Goal: Task Accomplishment & Management: Manage account settings

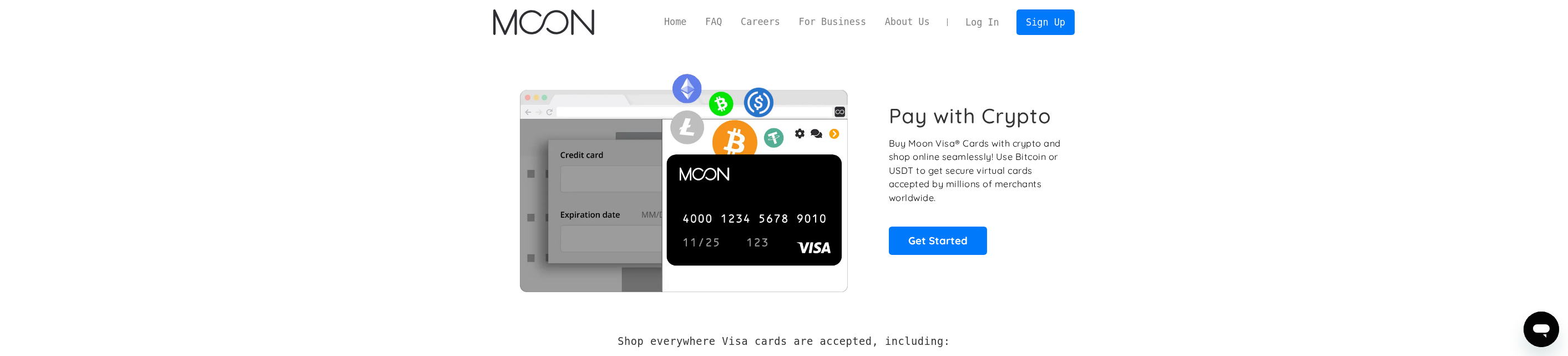
click at [1003, 17] on link "Log In" at bounding box center [982, 22] width 52 height 25
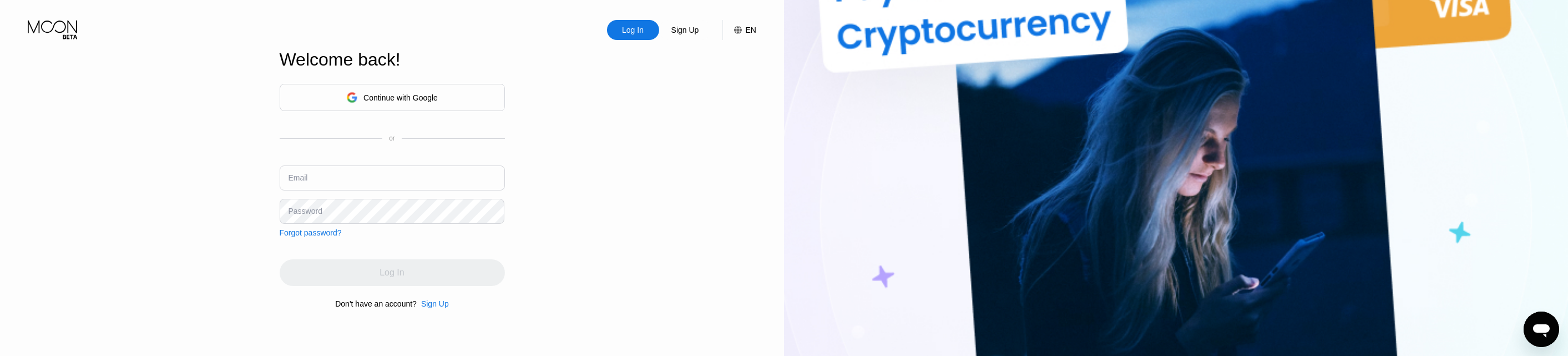
click at [440, 101] on div "Continue with Google" at bounding box center [392, 97] width 225 height 27
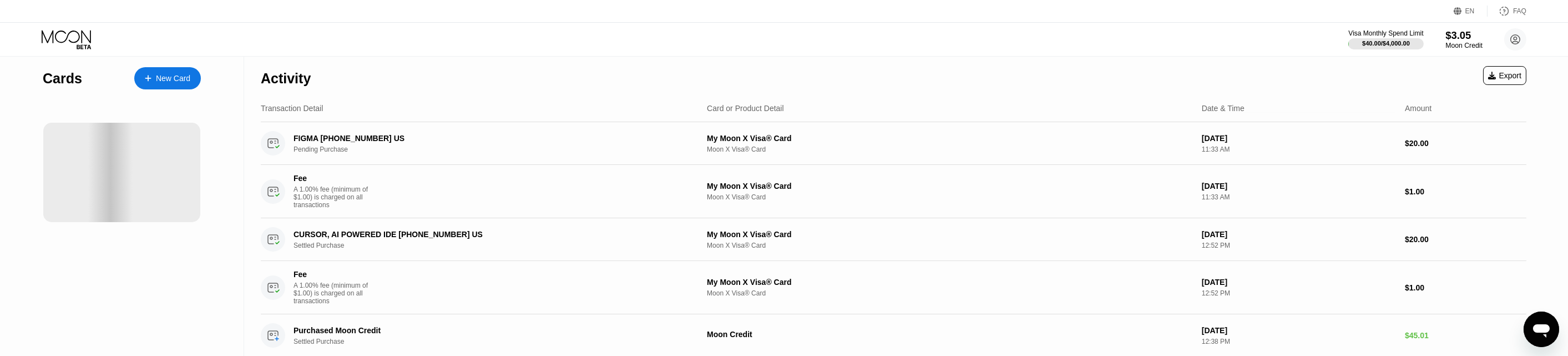
click at [1457, 47] on div "Moon Credit" at bounding box center [1464, 45] width 37 height 8
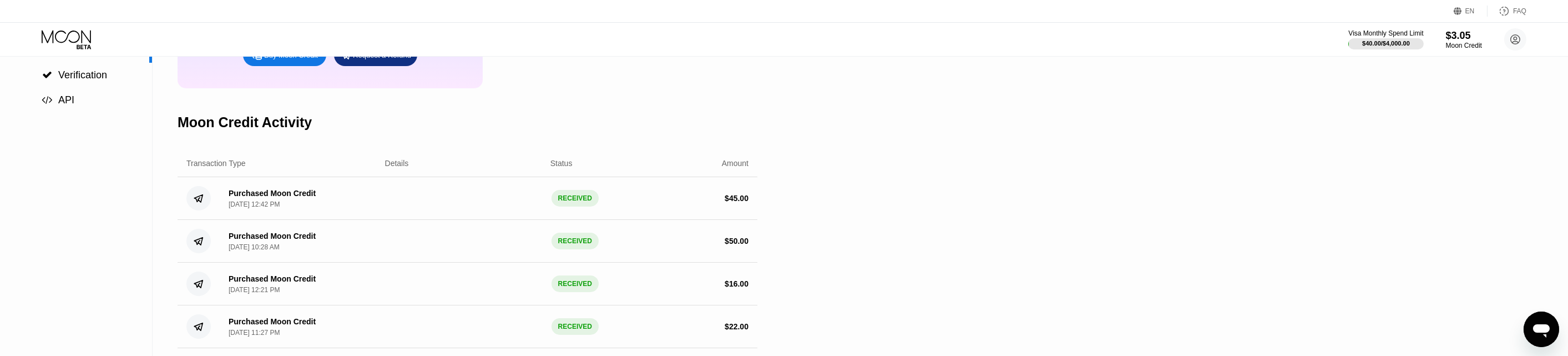
scroll to position [208, 0]
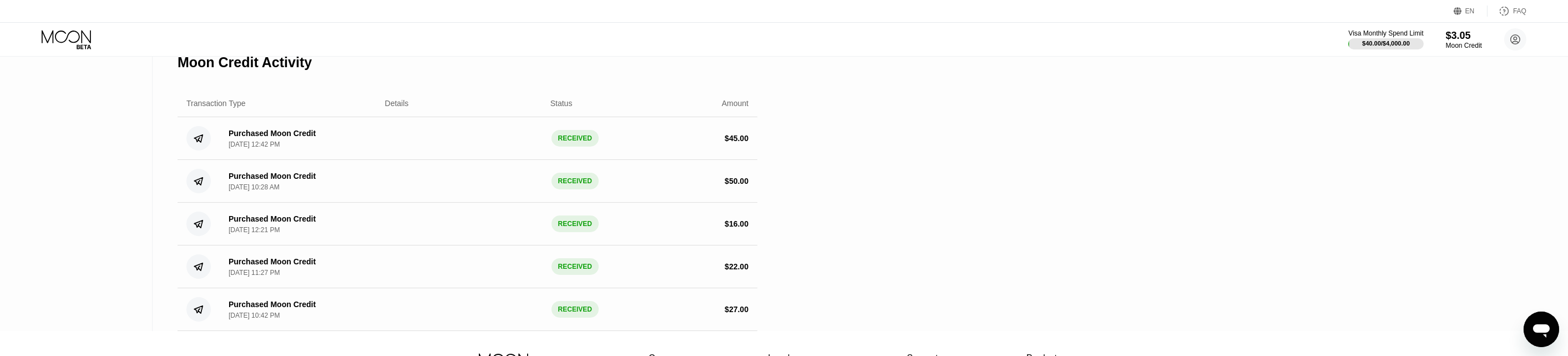
click at [290, 138] on div "Purchased Moon Credit" at bounding box center [272, 133] width 87 height 9
click at [611, 140] on div "Purchased Moon Credit Aug 11, 2025, 12:42 PM RECEIVED $ 45.00" at bounding box center [468, 139] width 580 height 43
click at [573, 146] on div "RECEIVED" at bounding box center [575, 138] width 47 height 17
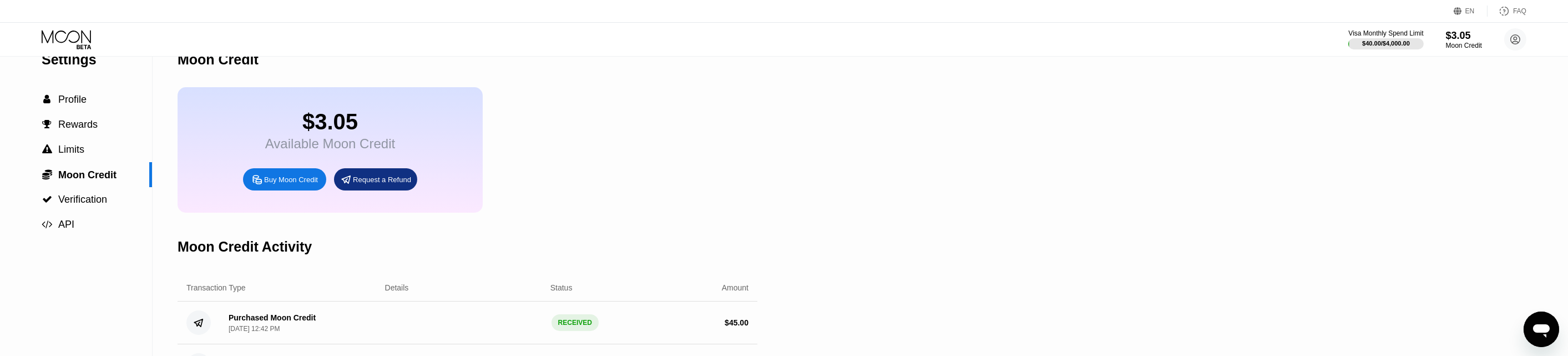
scroll to position [0, 0]
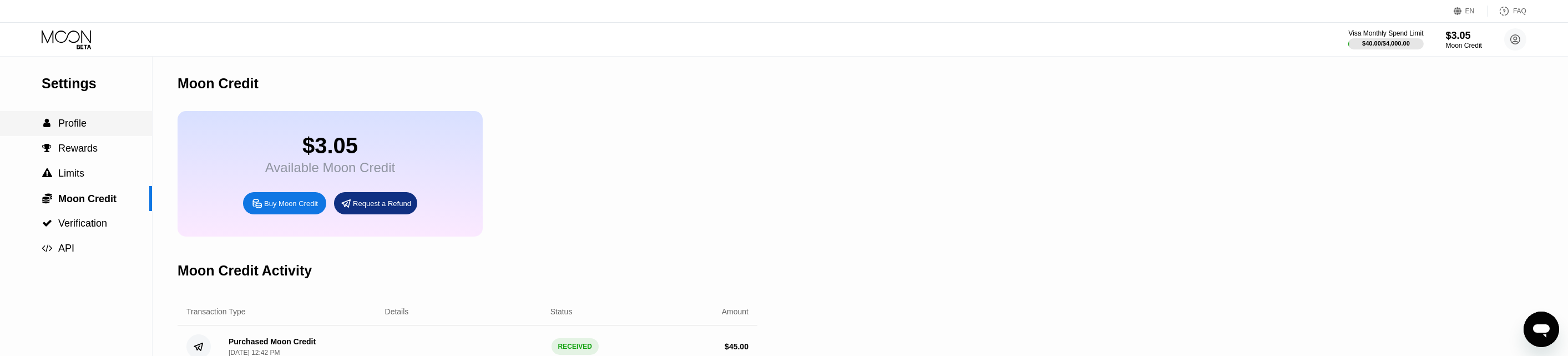
click at [65, 118] on div " Profile" at bounding box center [76, 124] width 152 height 25
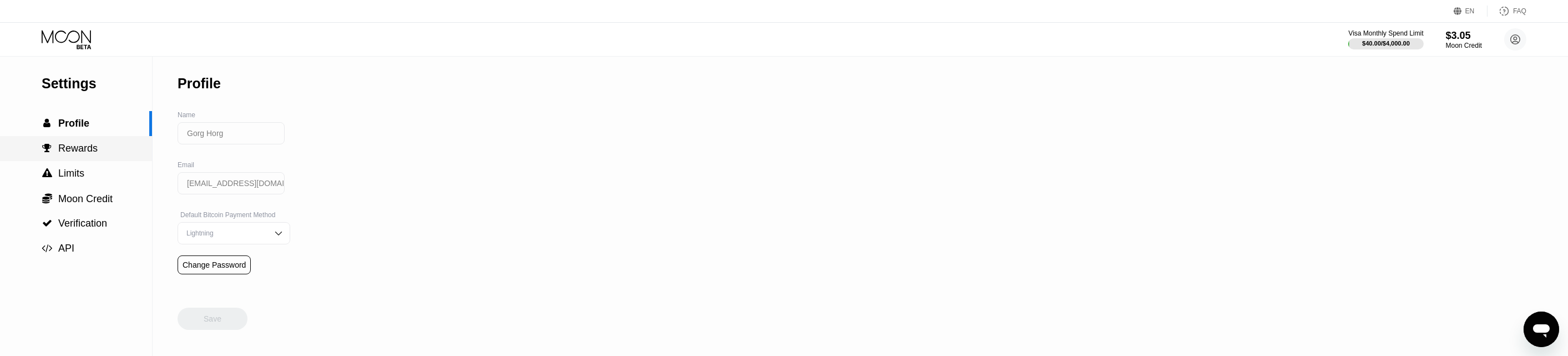
click at [63, 136] on div " Profile" at bounding box center [76, 124] width 152 height 25
click at [1390, 45] on div "$40.00 / $4,000.00" at bounding box center [1386, 43] width 49 height 7
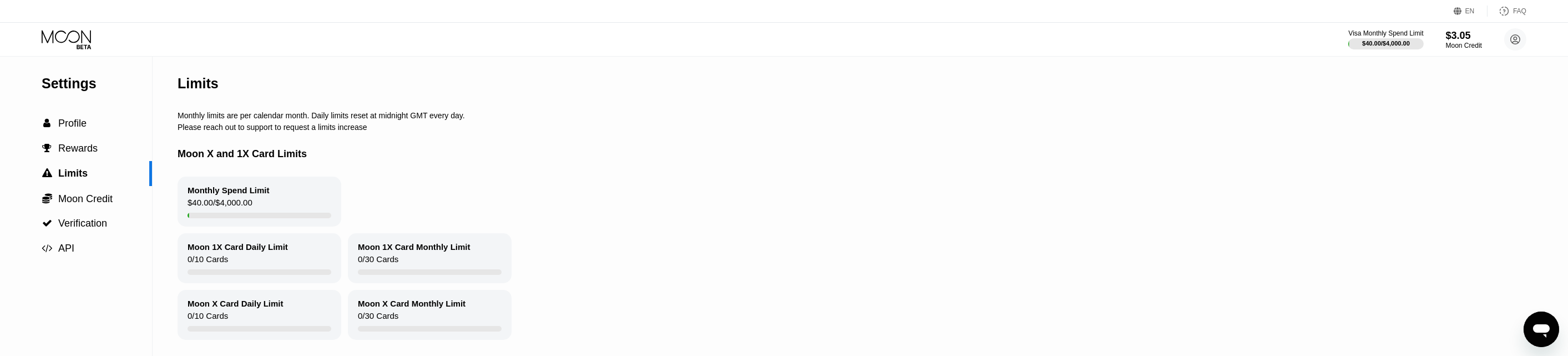
click at [63, 30] on icon at bounding box center [68, 40] width 52 height 20
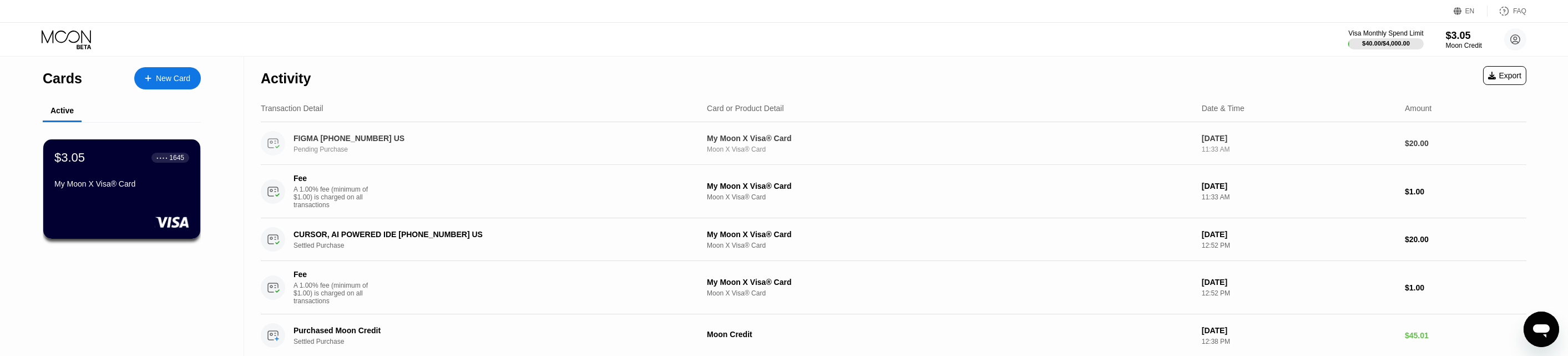
click at [453, 144] on div "FIGMA +14158905404 US Pending Purchase" at bounding box center [490, 144] width 393 height 20
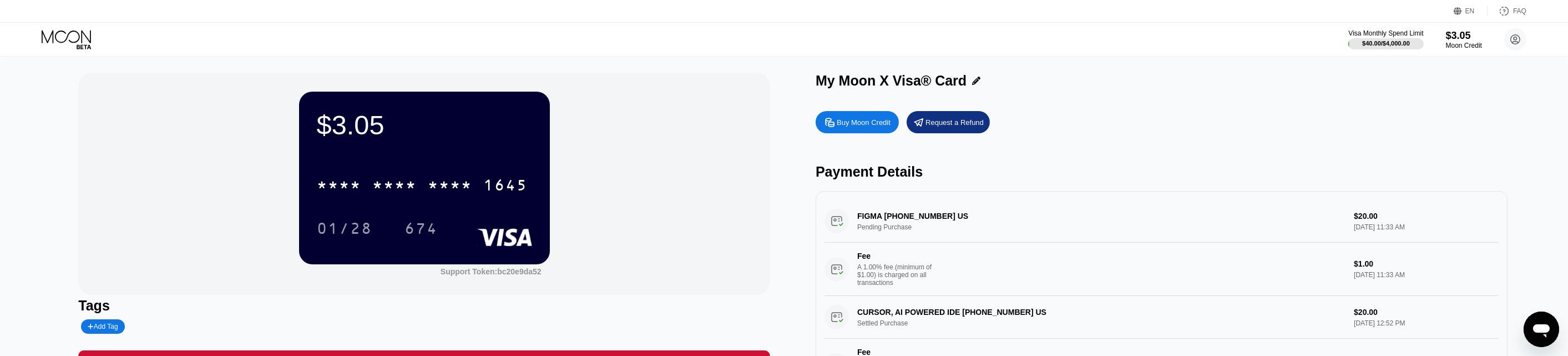
drag, startPoint x: 943, startPoint y: 219, endPoint x: 871, endPoint y: 223, distance: 72.1
click at [871, 226] on div "FIGMA +14158905404 US Pending Purchase $20.00 Aug 19, 2025 11:33 AM Fee A 1.00%…" at bounding box center [1161, 248] width 674 height 96
click at [871, 223] on div "FIGMA +14158905404 US Pending Purchase $20.00 Aug 19, 2025 11:33 AM Fee A 1.00%…" at bounding box center [1161, 248] width 674 height 96
drag, startPoint x: 912, startPoint y: 219, endPoint x: 965, endPoint y: 227, distance: 53.6
click at [923, 219] on div "FIGMA +14158905404 US Pending Purchase $20.00 Aug 19, 2025 11:33 AM Fee A 1.00%…" at bounding box center [1161, 248] width 674 height 96
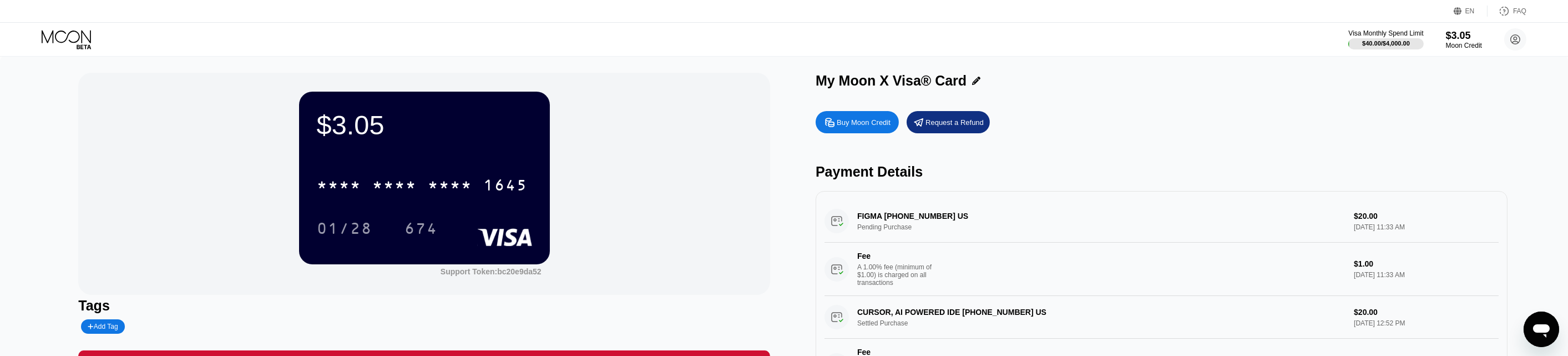
click at [965, 227] on div "FIGMA +14158905404 US Pending Purchase $20.00 Aug 19, 2025 11:33 AM Fee A 1.00%…" at bounding box center [1161, 248] width 674 height 96
click at [1446, 220] on div "FIGMA +14158905404 US Pending Purchase $20.00 Aug 19, 2025 11:33 AM Fee A 1.00%…" at bounding box center [1161, 248] width 674 height 96
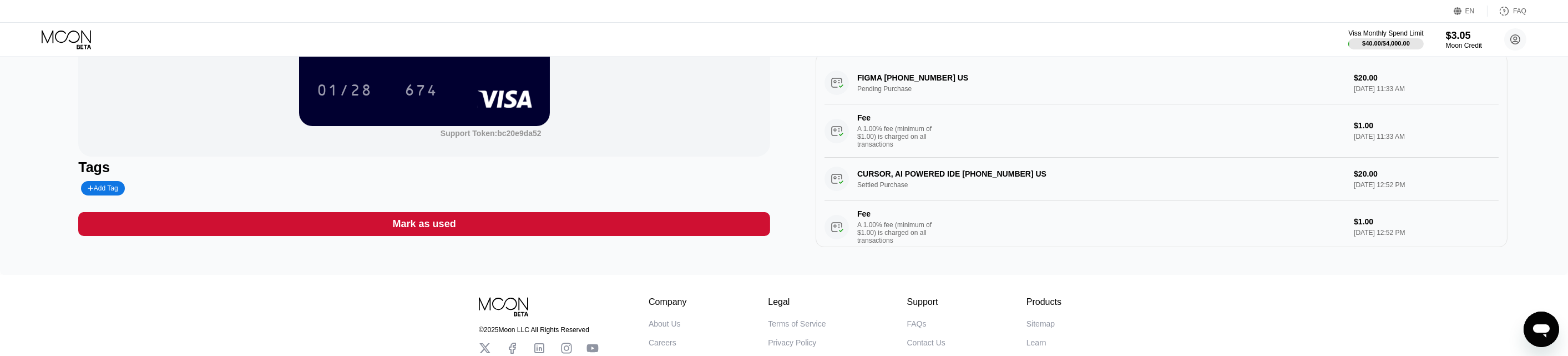
scroll to position [69, 0]
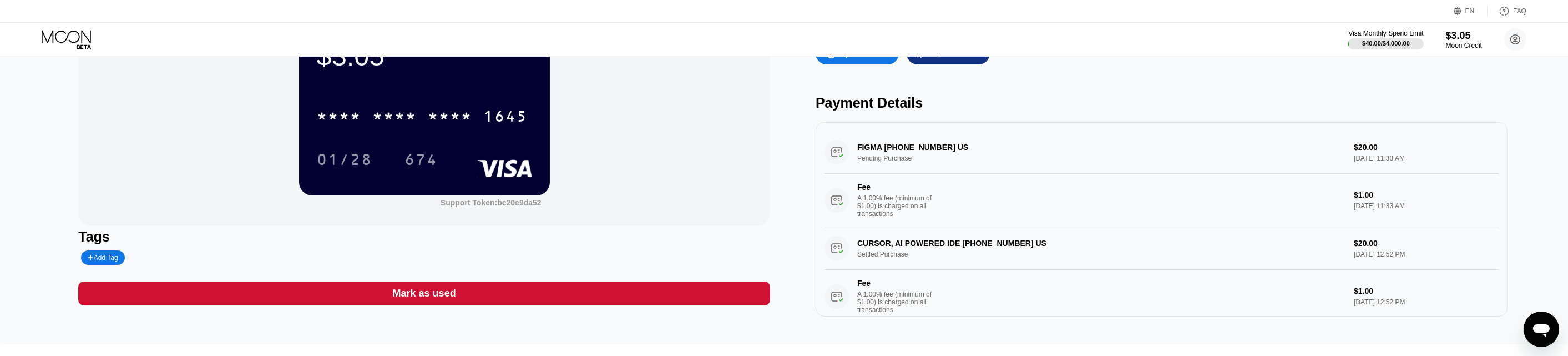
click at [409, 295] on div "Mark as used" at bounding box center [424, 293] width 63 height 13
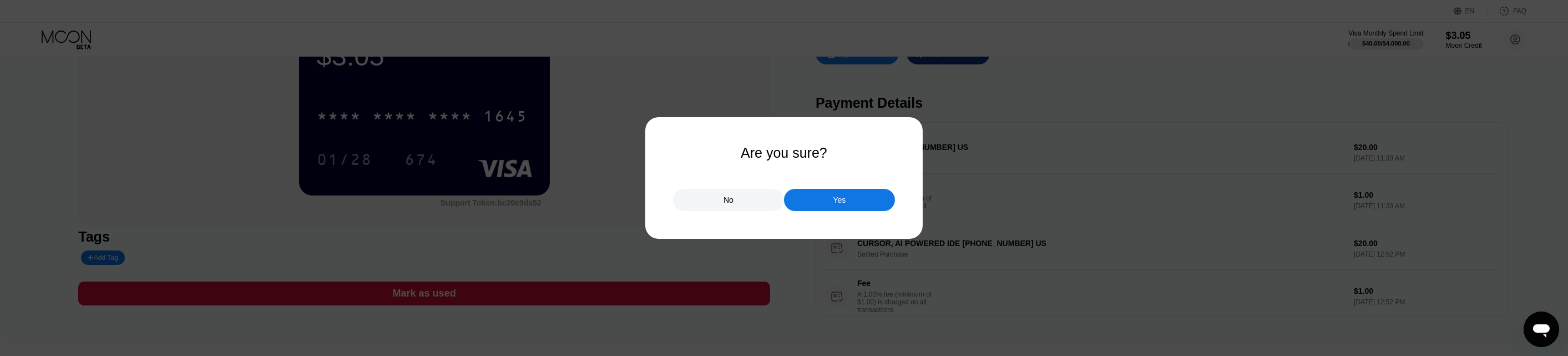
click at [842, 197] on div "Yes" at bounding box center [839, 200] width 13 height 10
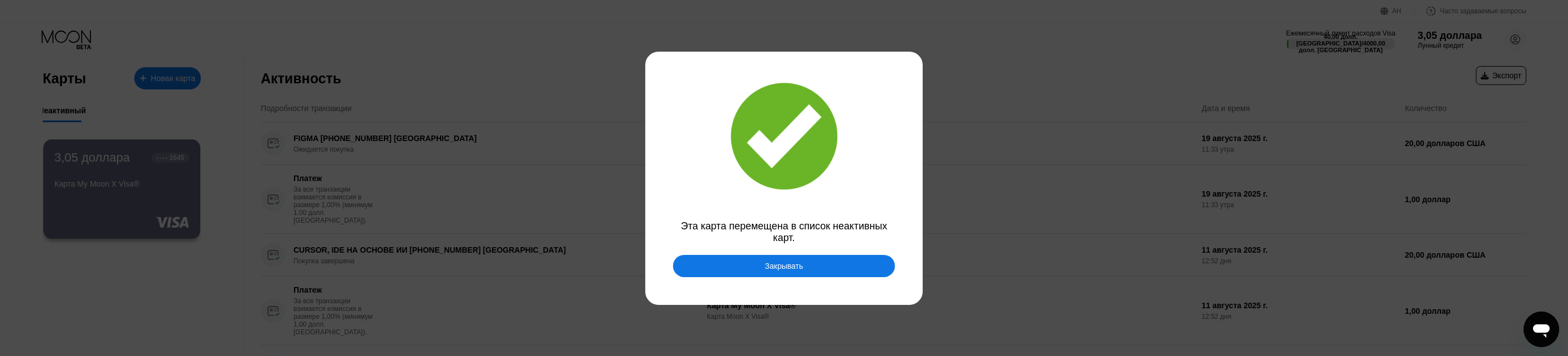
click at [810, 272] on div "Закрывать" at bounding box center [783, 266] width 222 height 22
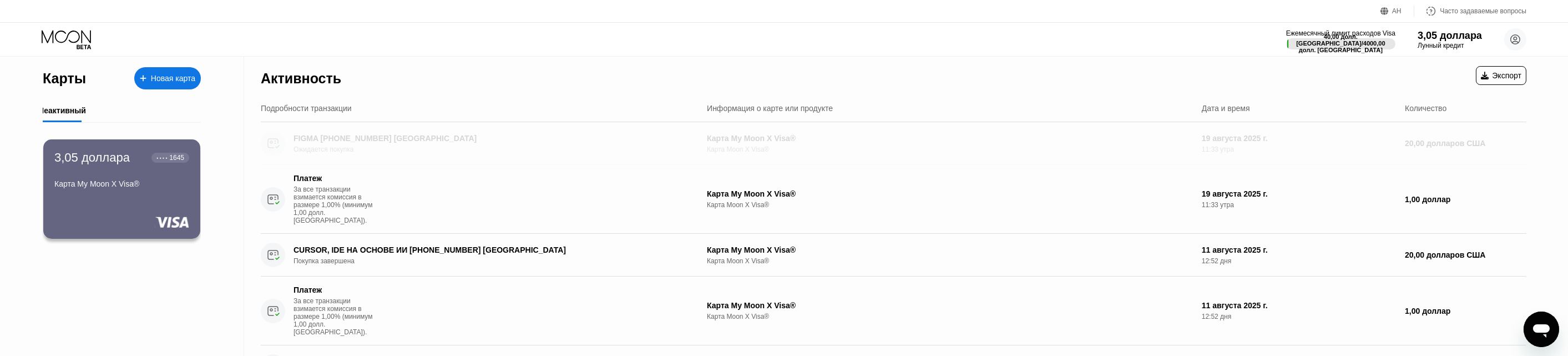
click at [294, 148] on font "Ожидается покупка" at bounding box center [324, 149] width 60 height 8
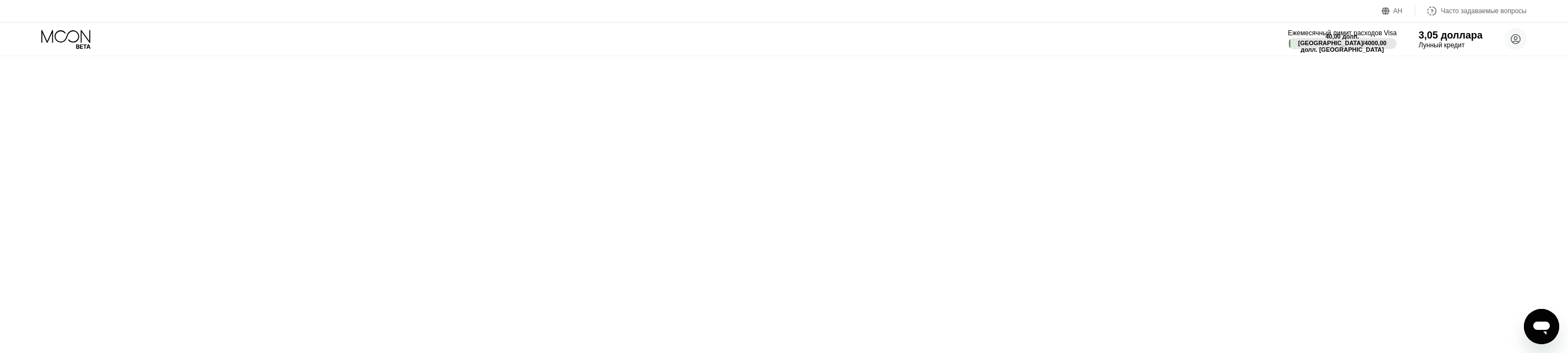
click at [0, 0] on div at bounding box center [0, 0] width 0 height 0
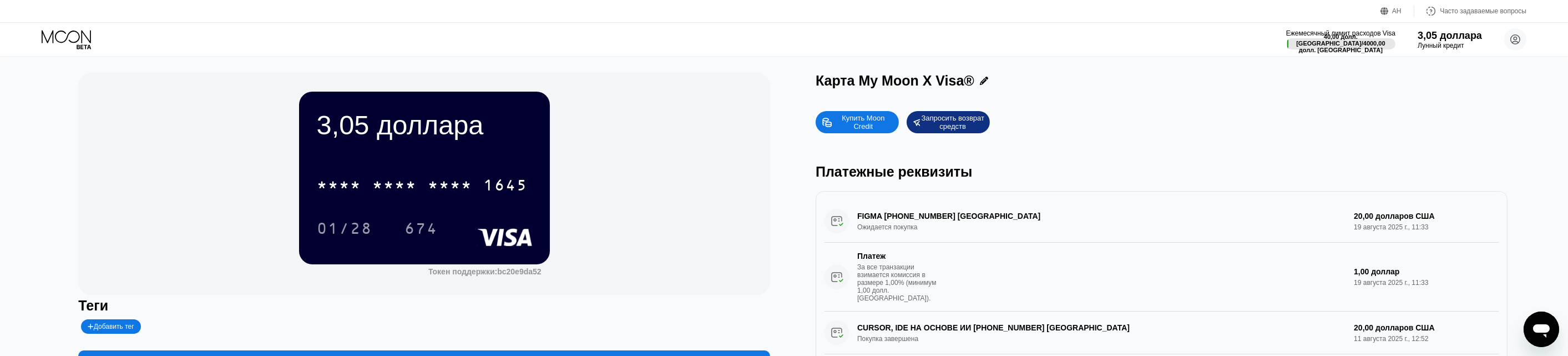
click at [65, 33] on icon at bounding box center [68, 40] width 52 height 20
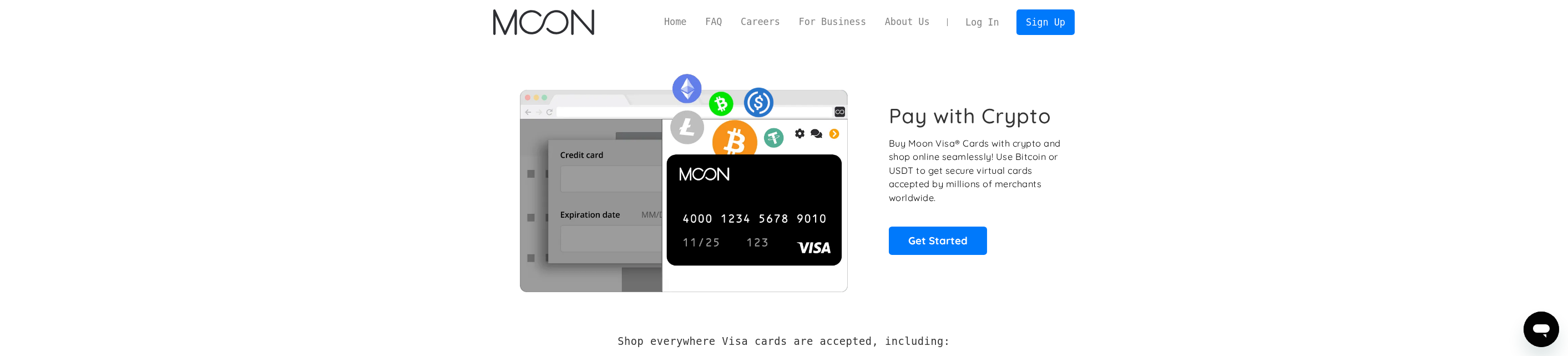
click at [997, 23] on link "Log In" at bounding box center [982, 22] width 52 height 25
